Goal: Navigation & Orientation: Understand site structure

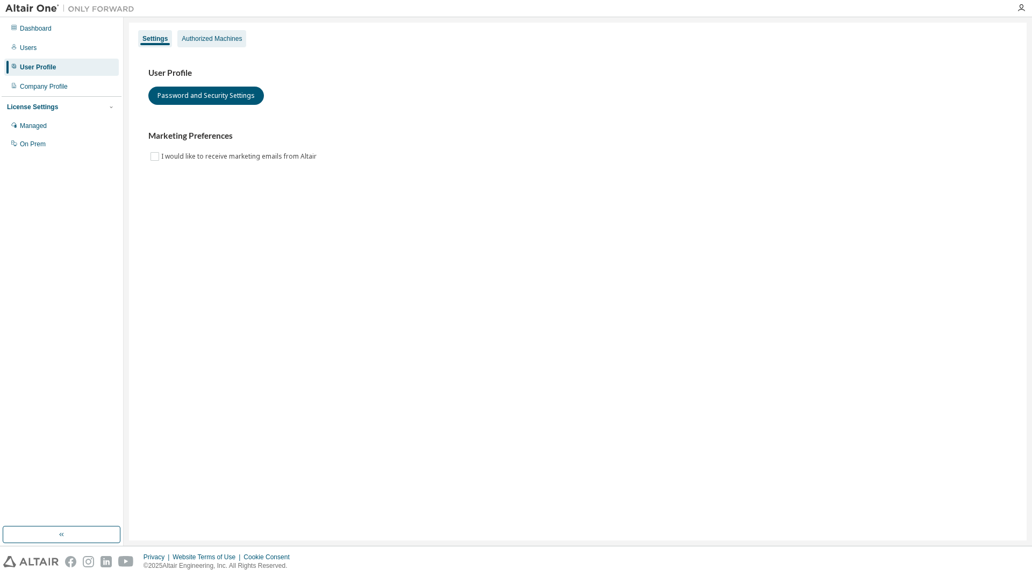
click at [227, 41] on div "Authorized Machines" at bounding box center [212, 38] width 60 height 9
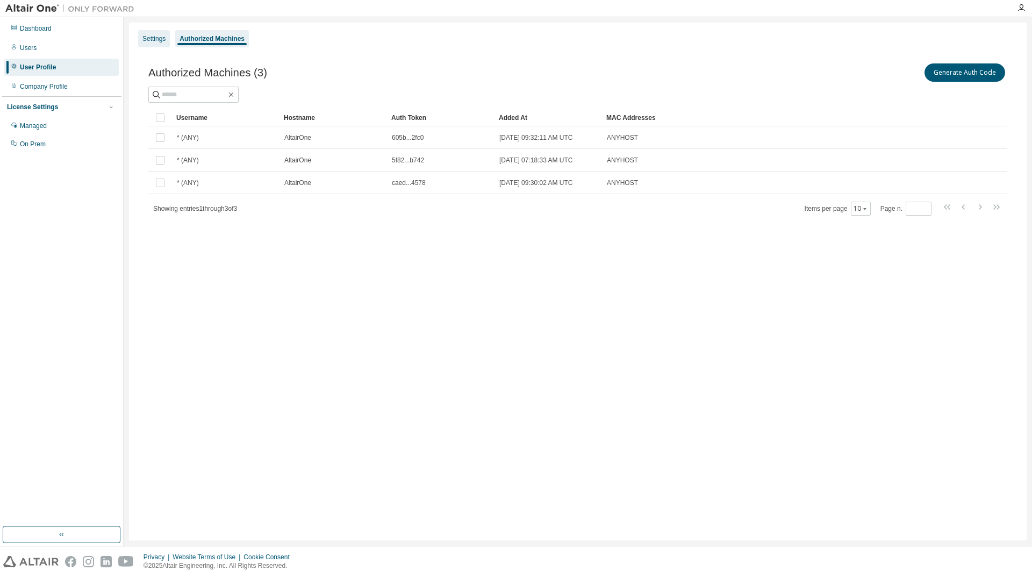
click at [159, 38] on div "Settings" at bounding box center [153, 38] width 23 height 9
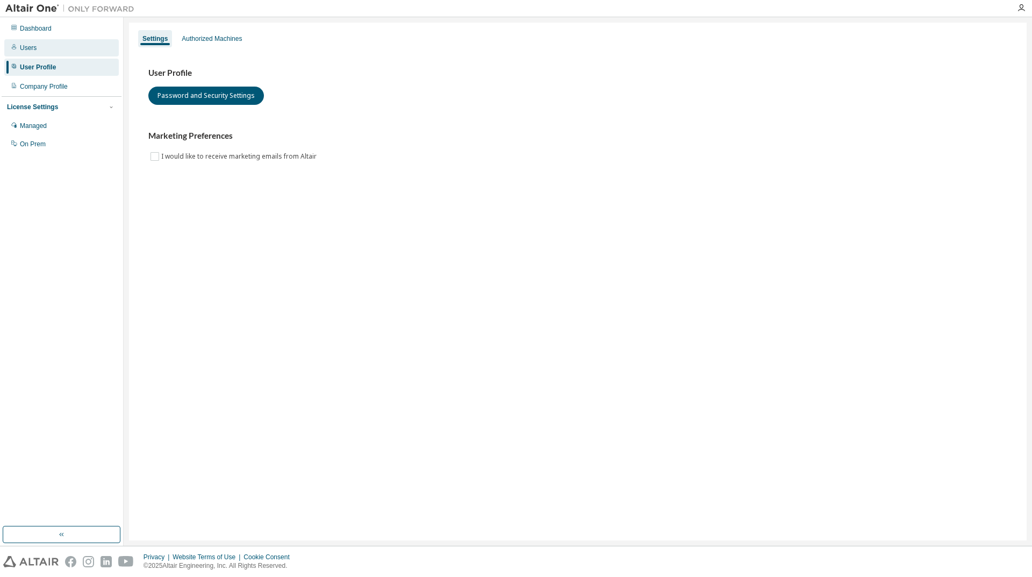
click at [48, 51] on div "Users" at bounding box center [61, 47] width 114 height 17
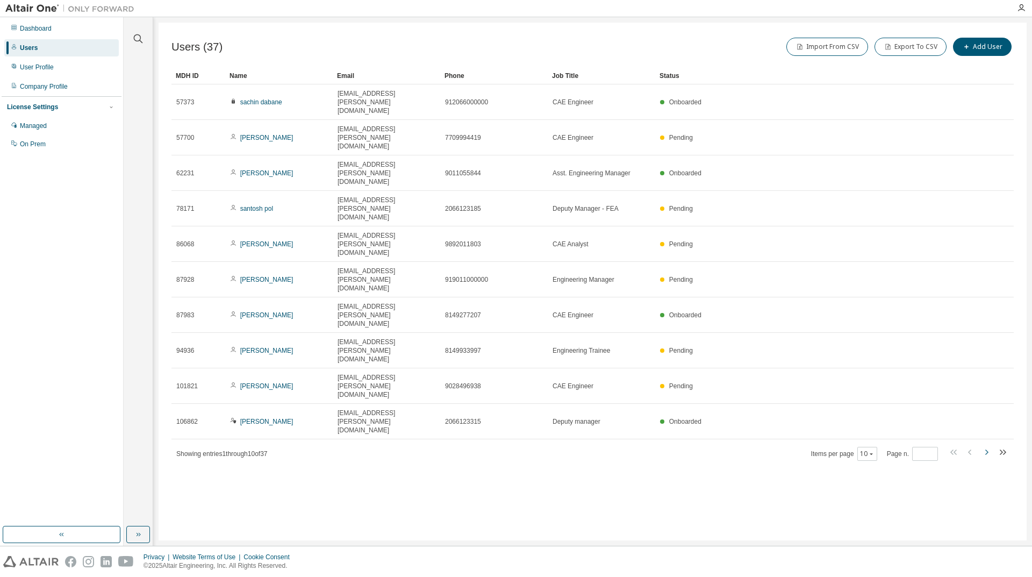
click at [984, 446] on icon "button" at bounding box center [986, 452] width 13 height 13
type input "*"
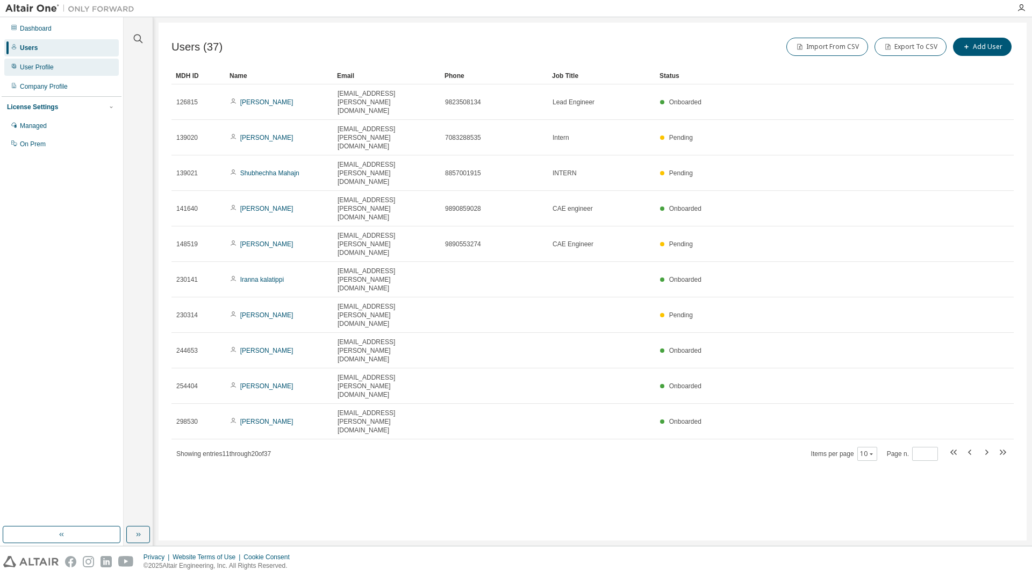
click at [41, 69] on div "User Profile" at bounding box center [37, 67] width 34 height 9
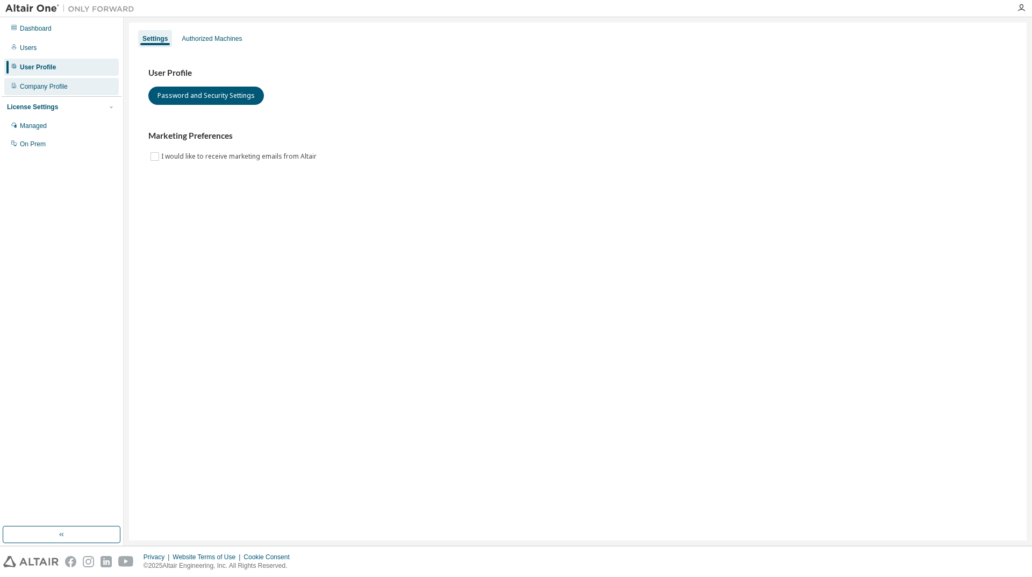
click at [45, 84] on div "Company Profile" at bounding box center [44, 86] width 48 height 9
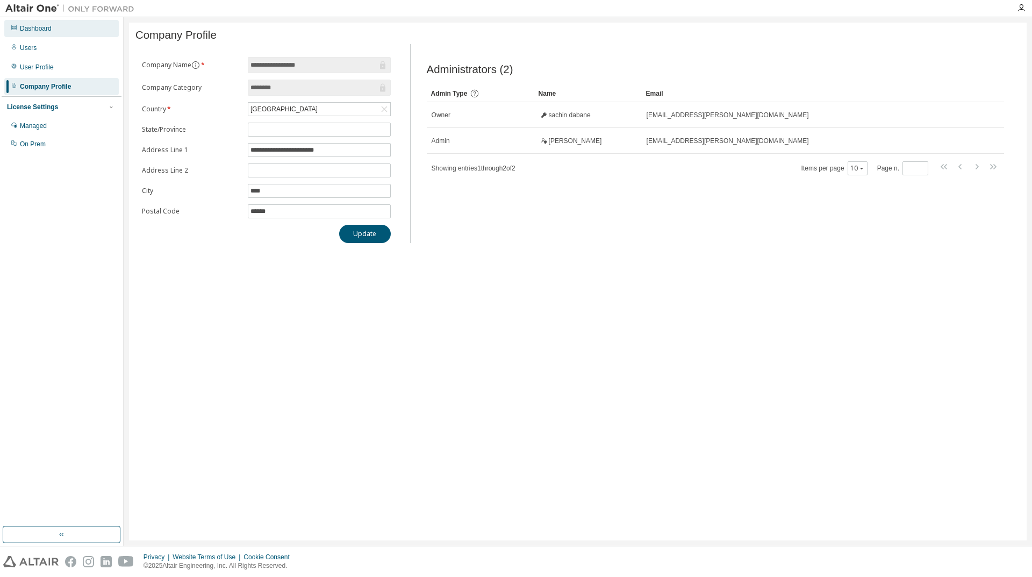
click at [52, 27] on div "Dashboard" at bounding box center [61, 28] width 114 height 17
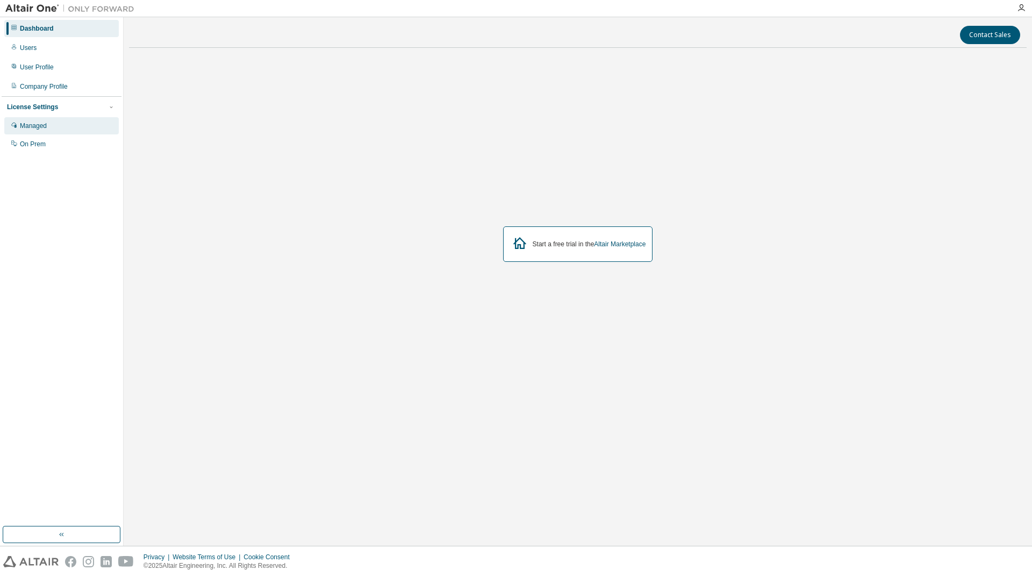
click at [46, 124] on div "Managed" at bounding box center [33, 125] width 27 height 9
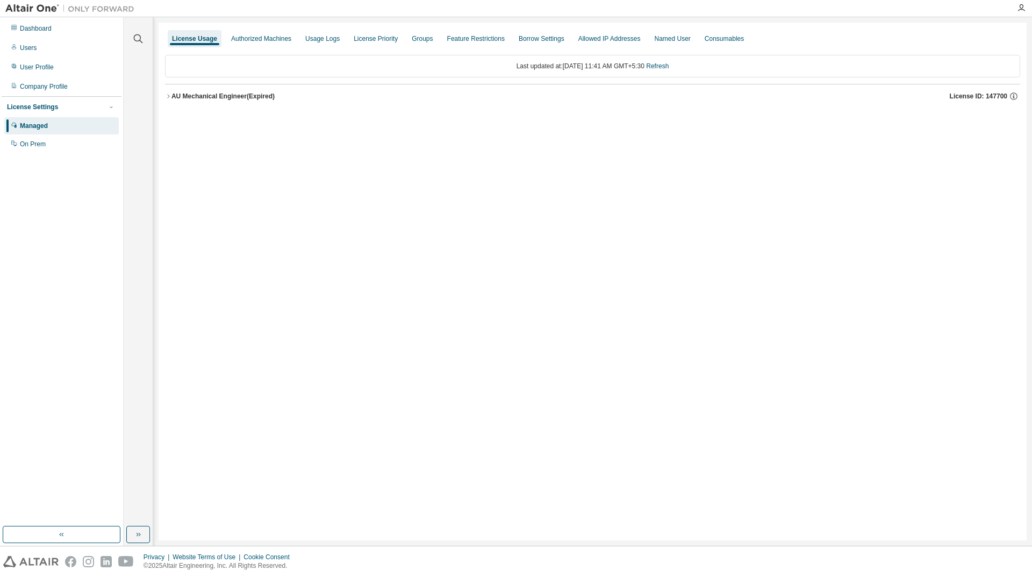
click at [169, 98] on icon "button" at bounding box center [168, 96] width 6 height 6
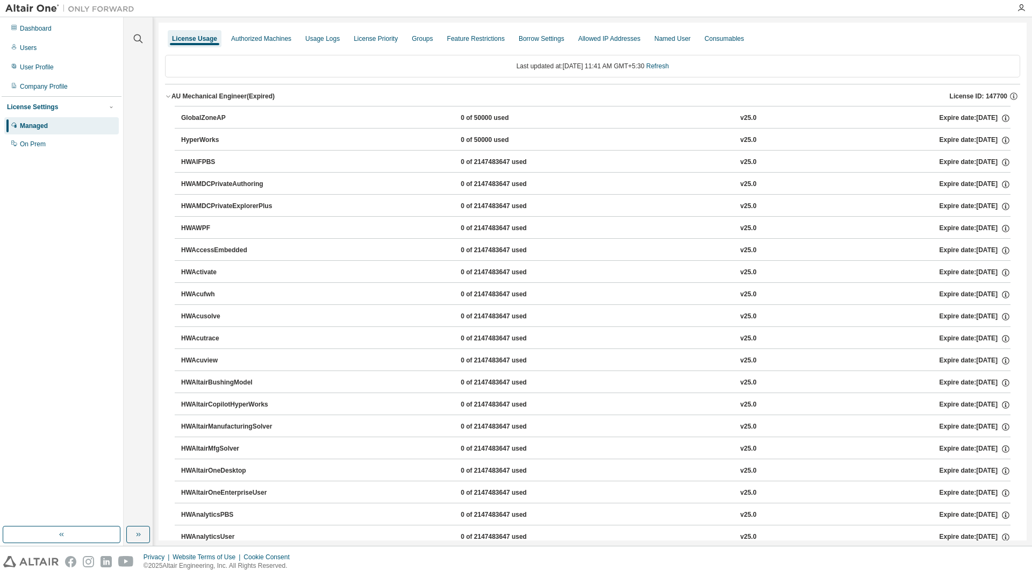
click at [169, 98] on icon "button" at bounding box center [168, 96] width 6 height 6
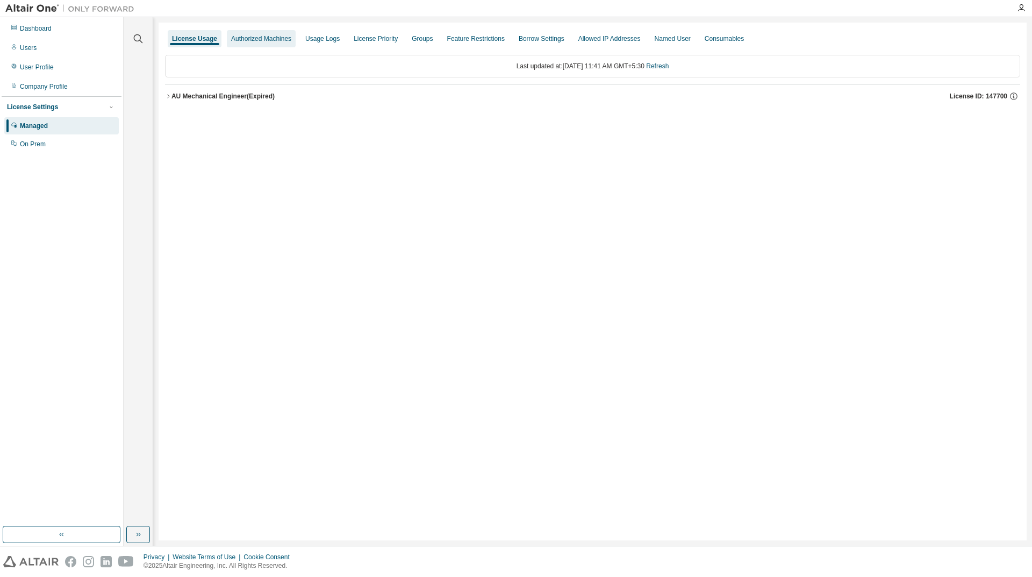
click at [248, 42] on div "Authorized Machines" at bounding box center [261, 38] width 60 height 9
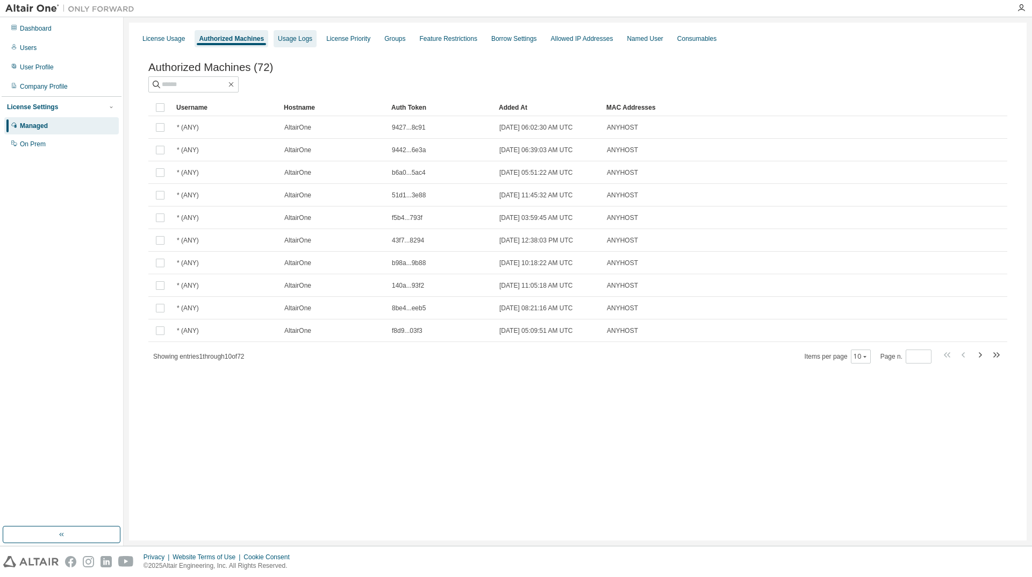
click at [299, 40] on div "Usage Logs" at bounding box center [295, 38] width 34 height 9
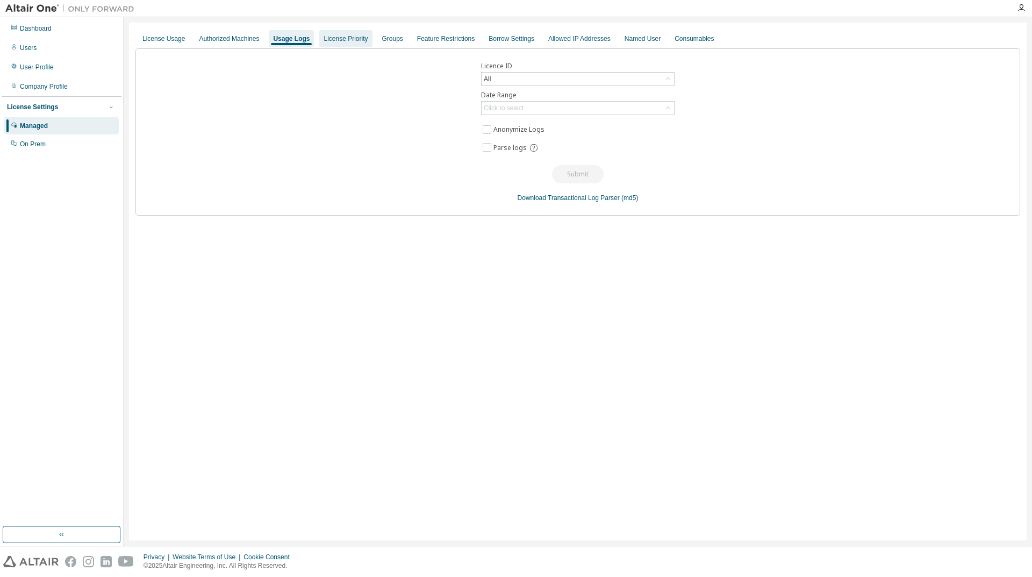
click at [340, 37] on div "License Priority" at bounding box center [346, 38] width 44 height 9
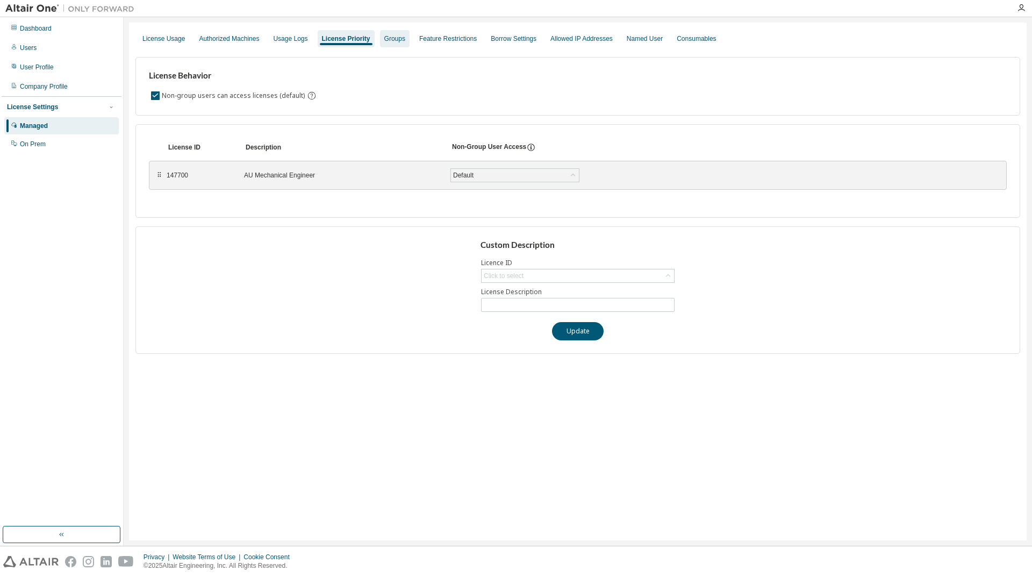
click at [389, 34] on div "Groups" at bounding box center [395, 38] width 30 height 17
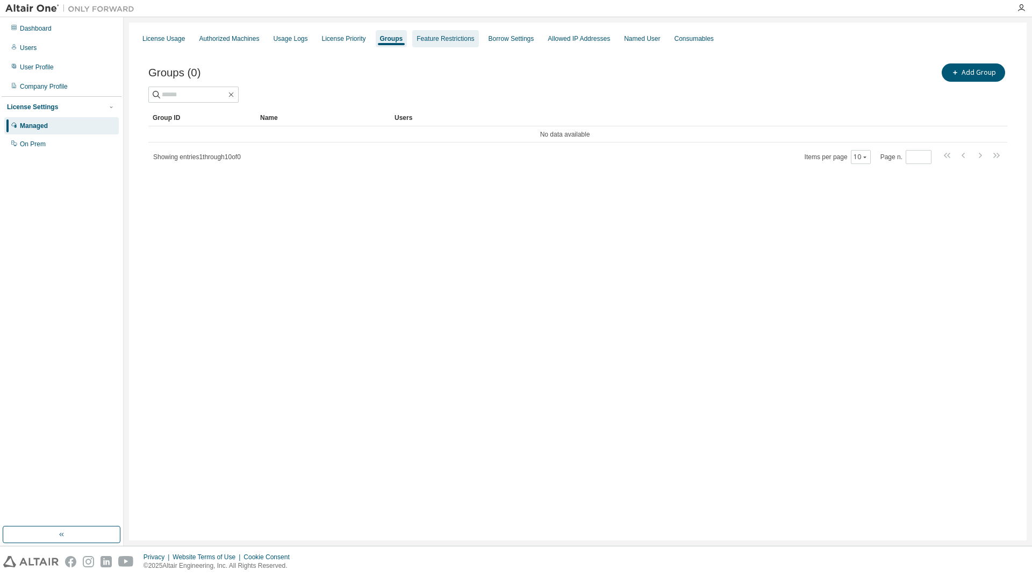
click at [439, 37] on div "Feature Restrictions" at bounding box center [446, 38] width 58 height 9
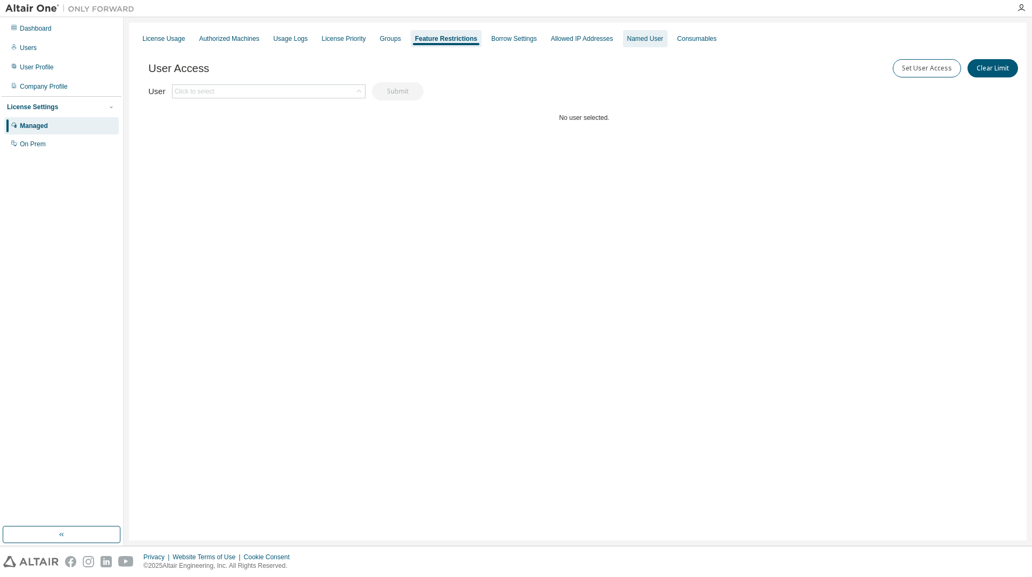
click at [636, 47] on div "Named User" at bounding box center [645, 38] width 45 height 17
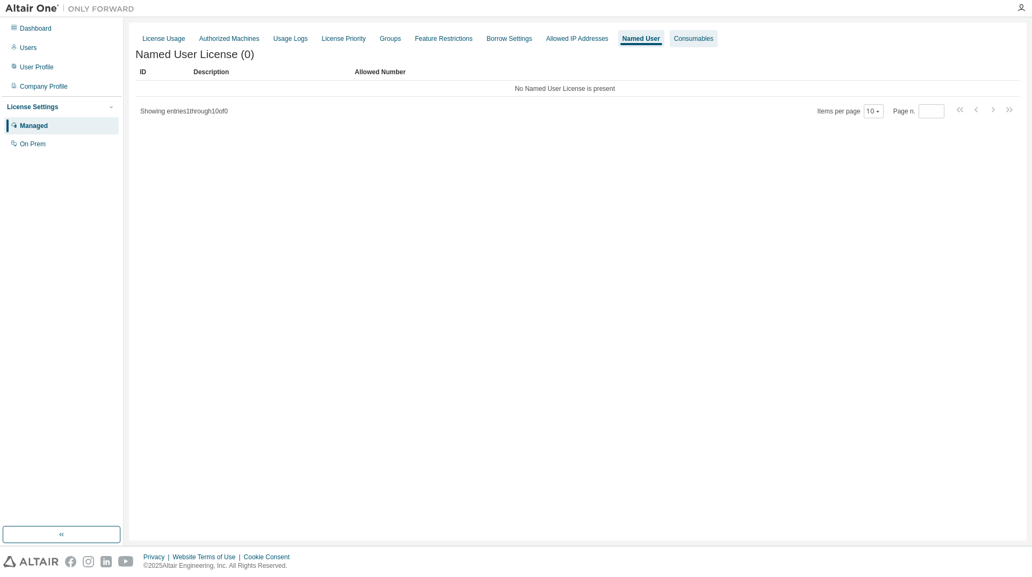
click at [699, 44] on div "Consumables" at bounding box center [694, 38] width 48 height 17
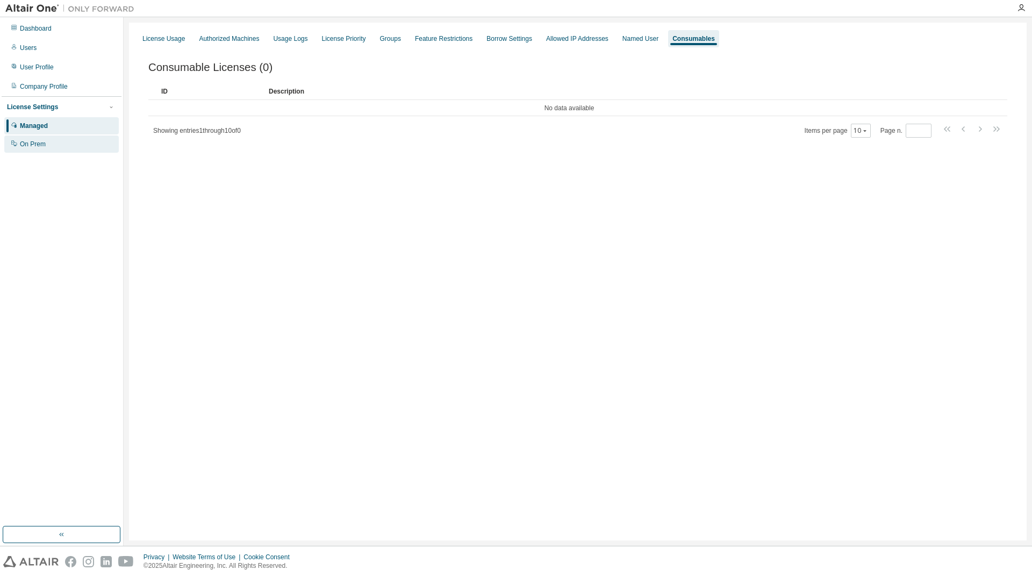
click at [45, 147] on div "On Prem" at bounding box center [33, 144] width 26 height 9
click at [161, 40] on div "License Usage" at bounding box center [163, 38] width 42 height 9
